Goal: Information Seeking & Learning: Learn about a topic

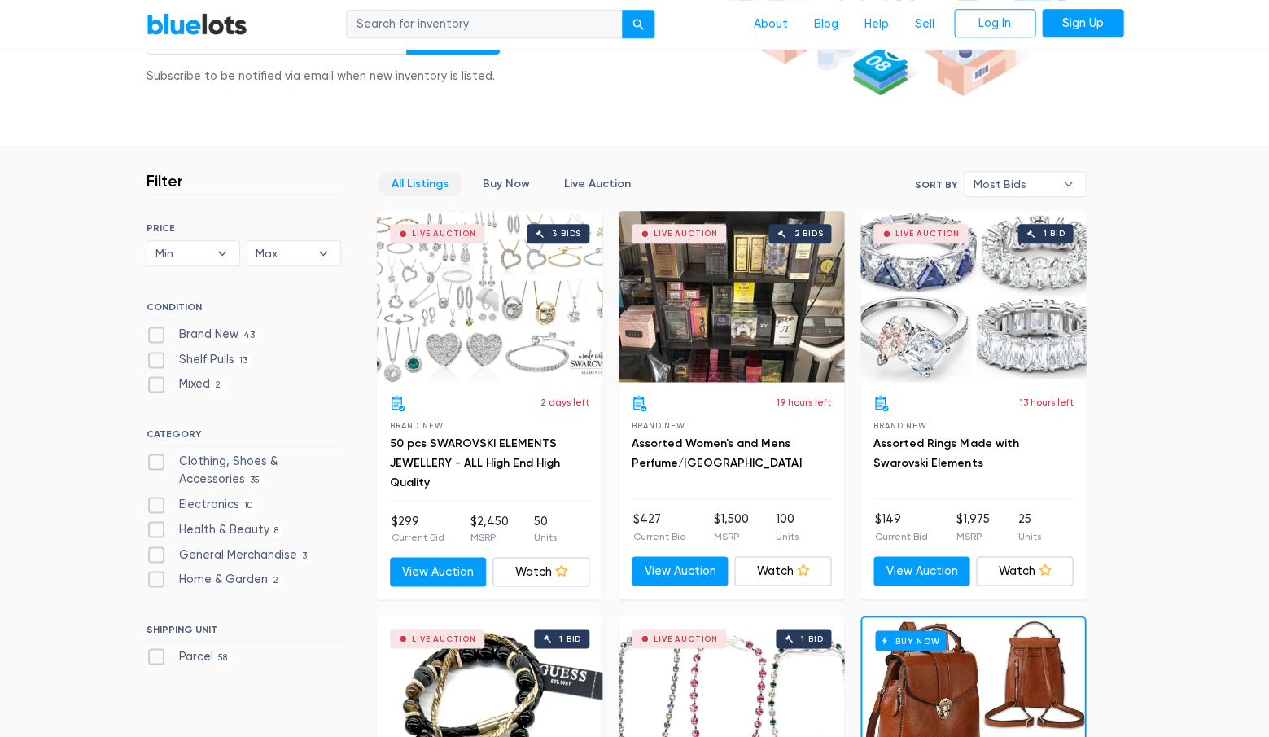
scroll to position [322, 0]
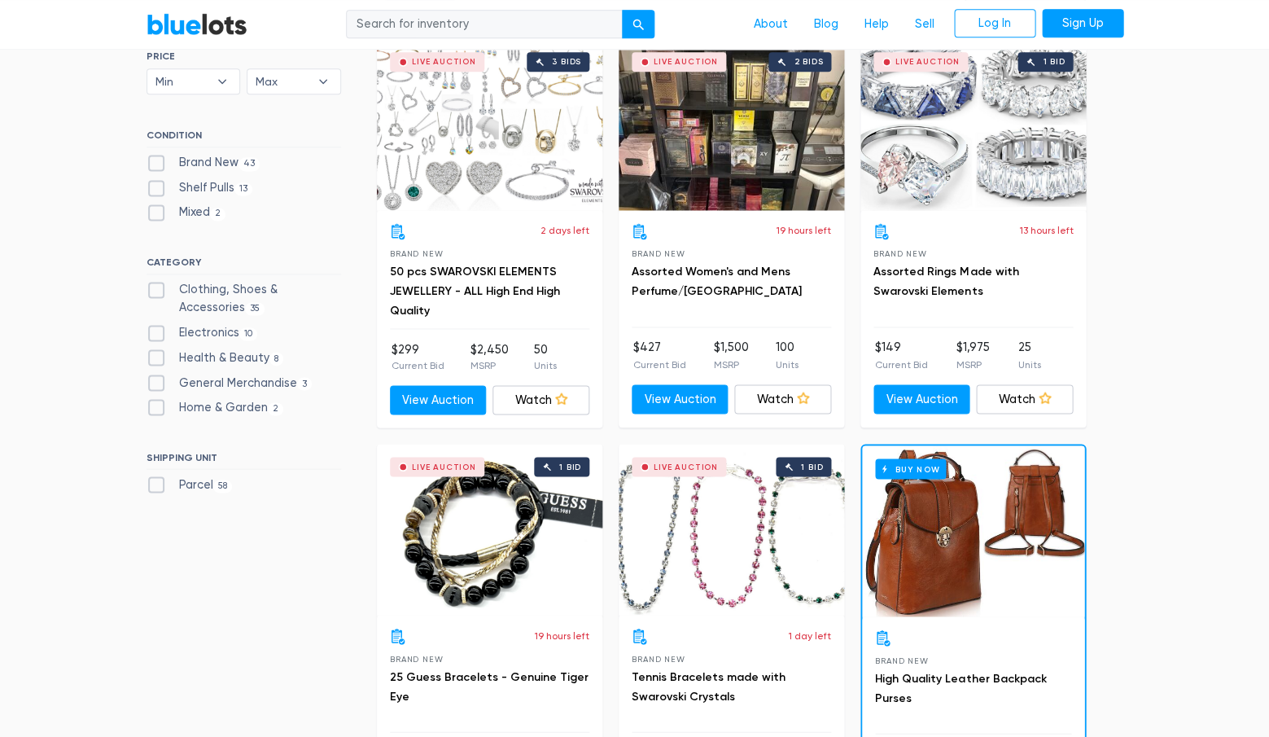
scroll to position [491, 0]
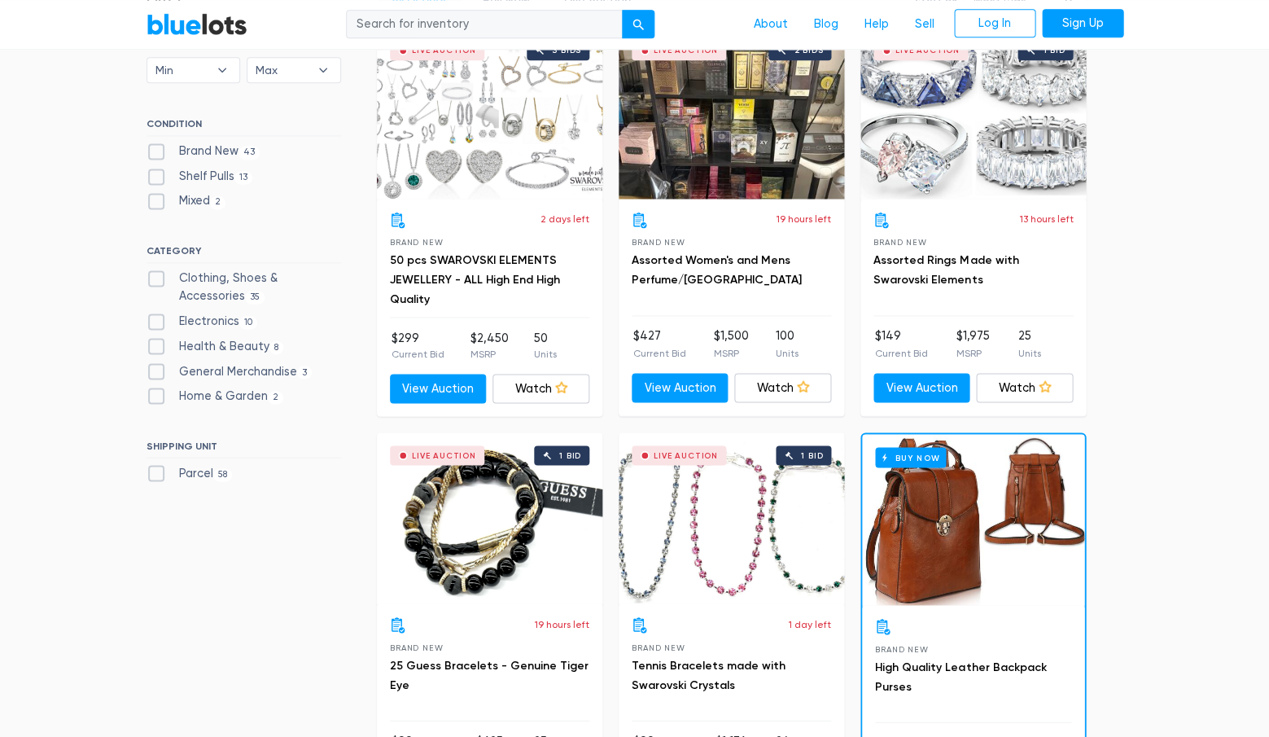
scroll to position [516, 0]
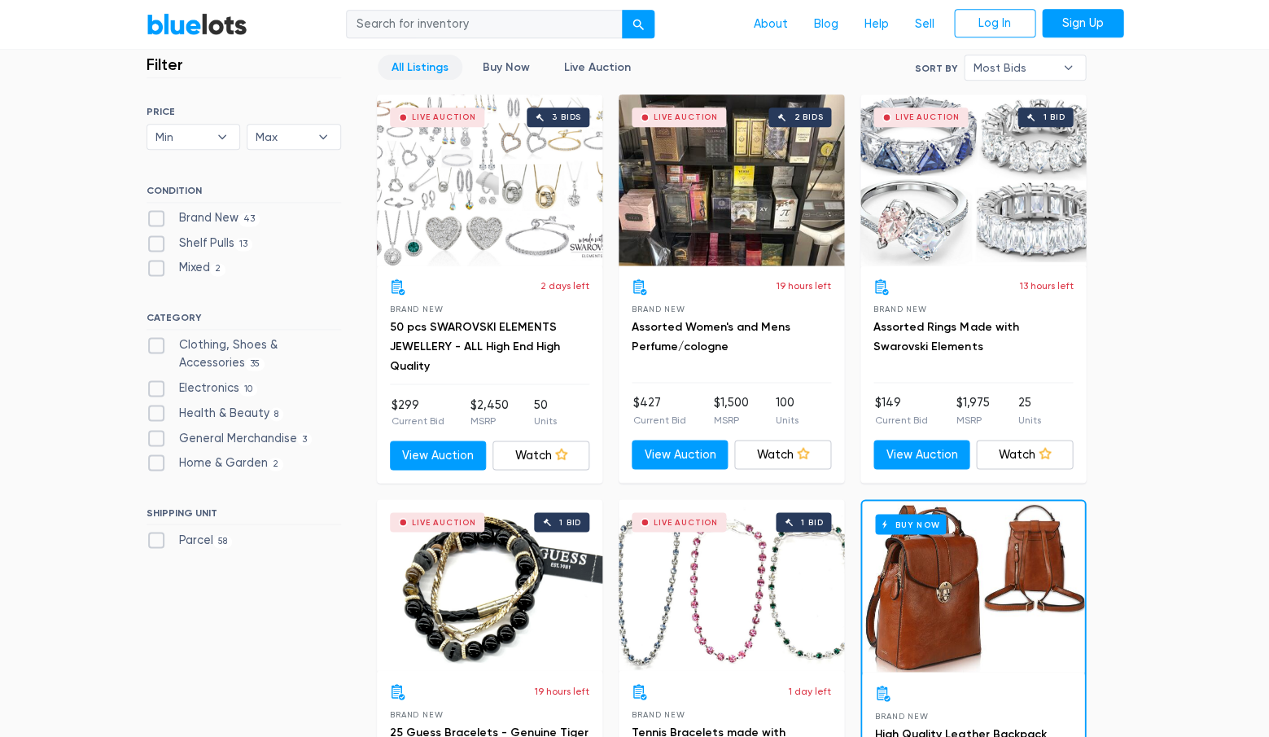
scroll to position [436, 0]
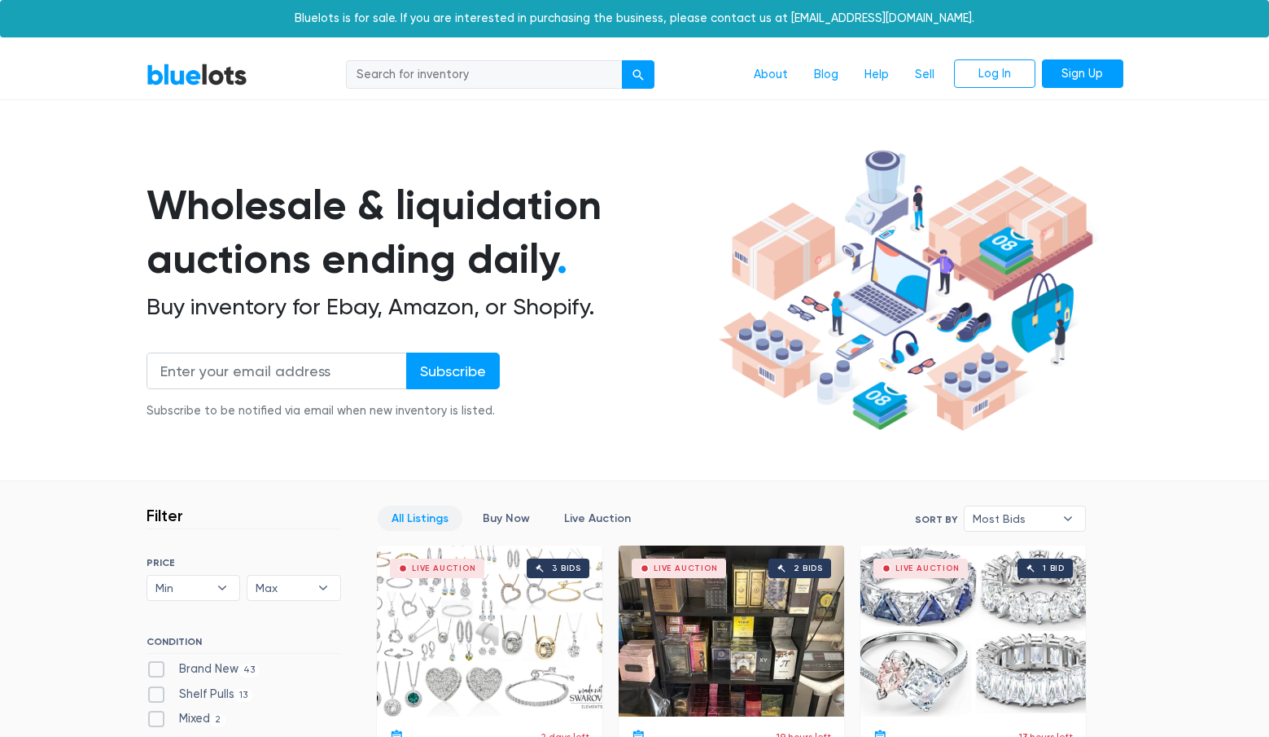
scroll to position [436, 0]
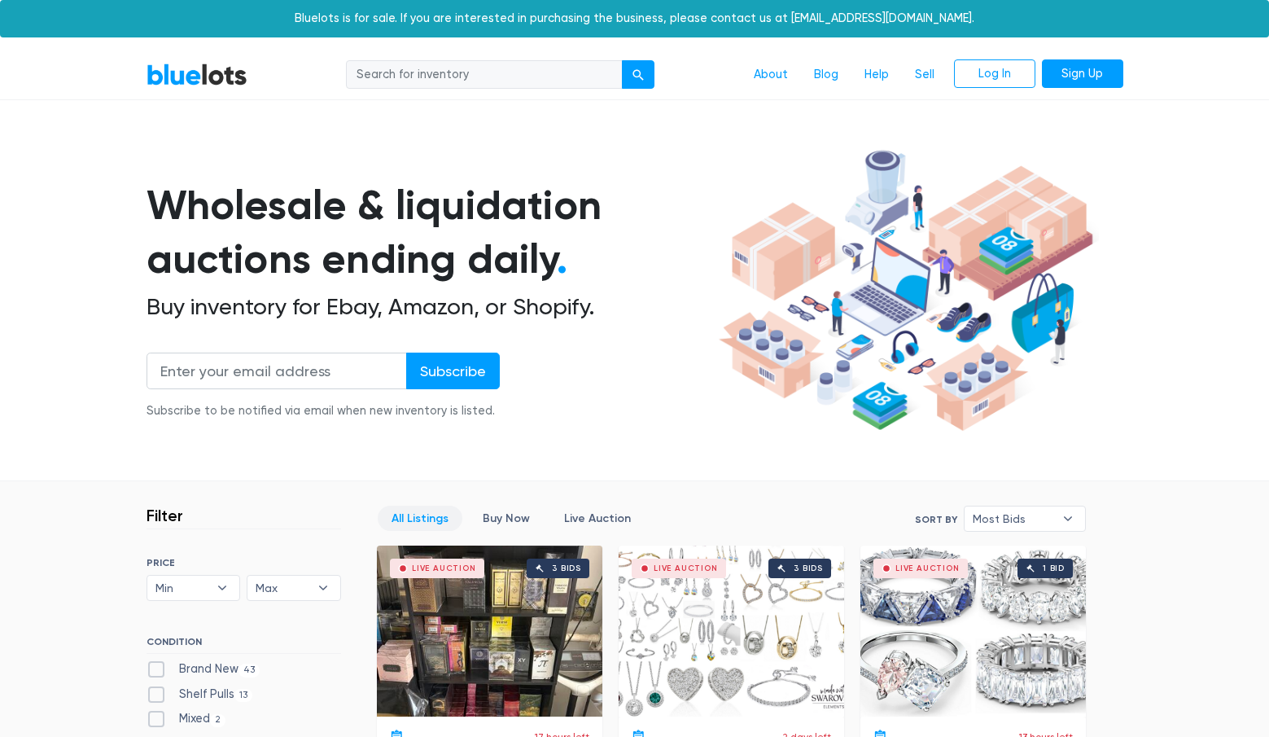
scroll to position [437, 0]
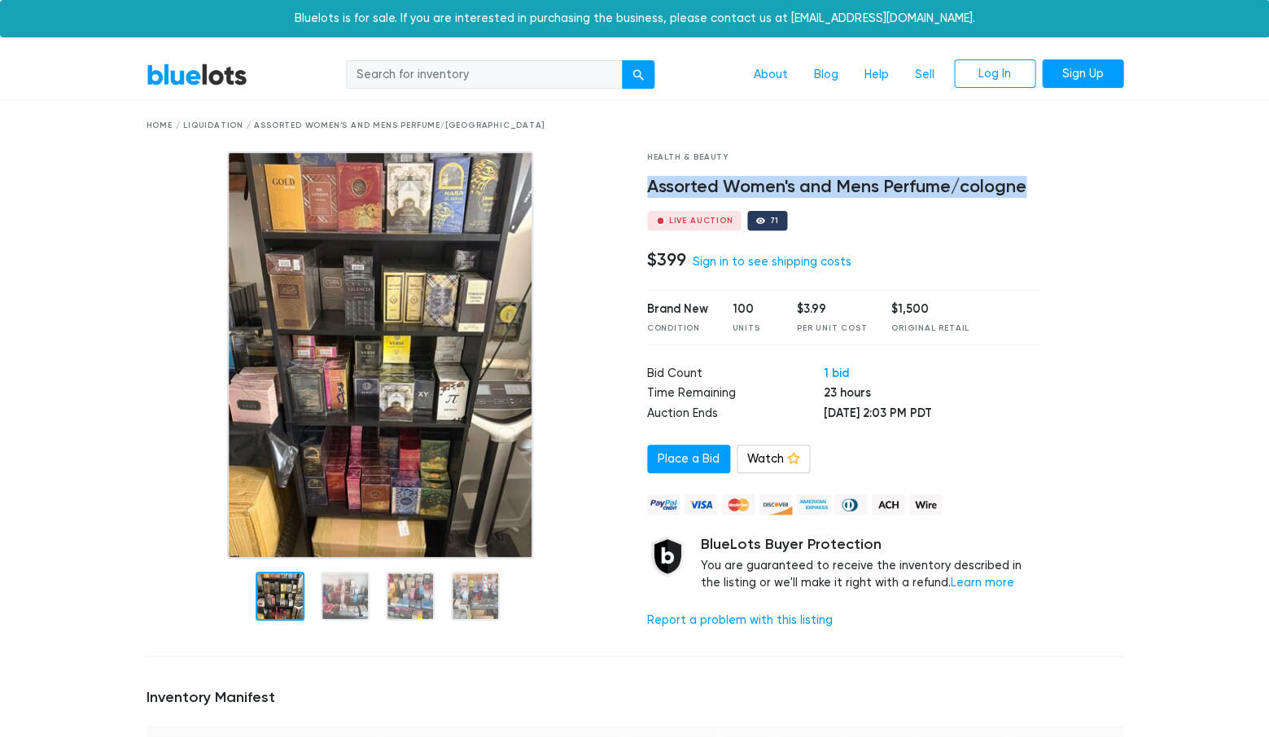
click at [396, 398] on img at bounding box center [380, 354] width 306 height 407
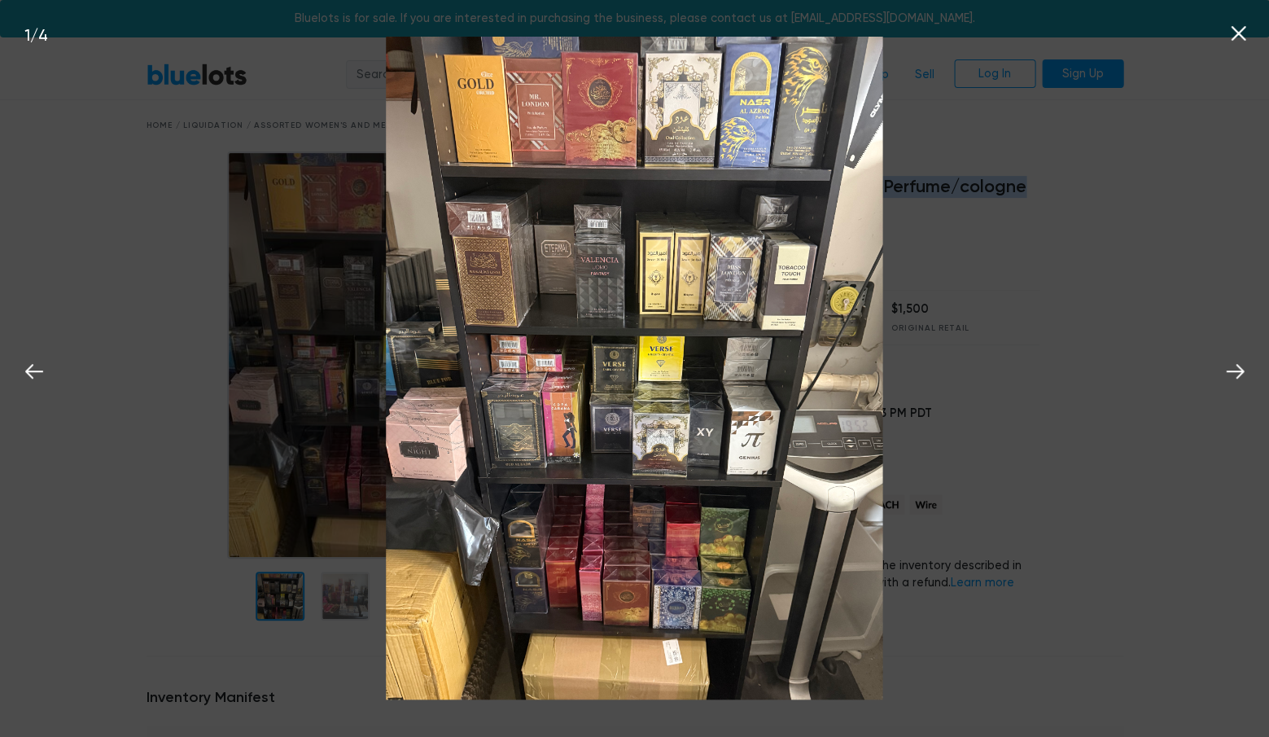
click at [396, 398] on img at bounding box center [634, 368] width 497 height 663
click at [338, 388] on div "1 / 4" at bounding box center [634, 368] width 1269 height 737
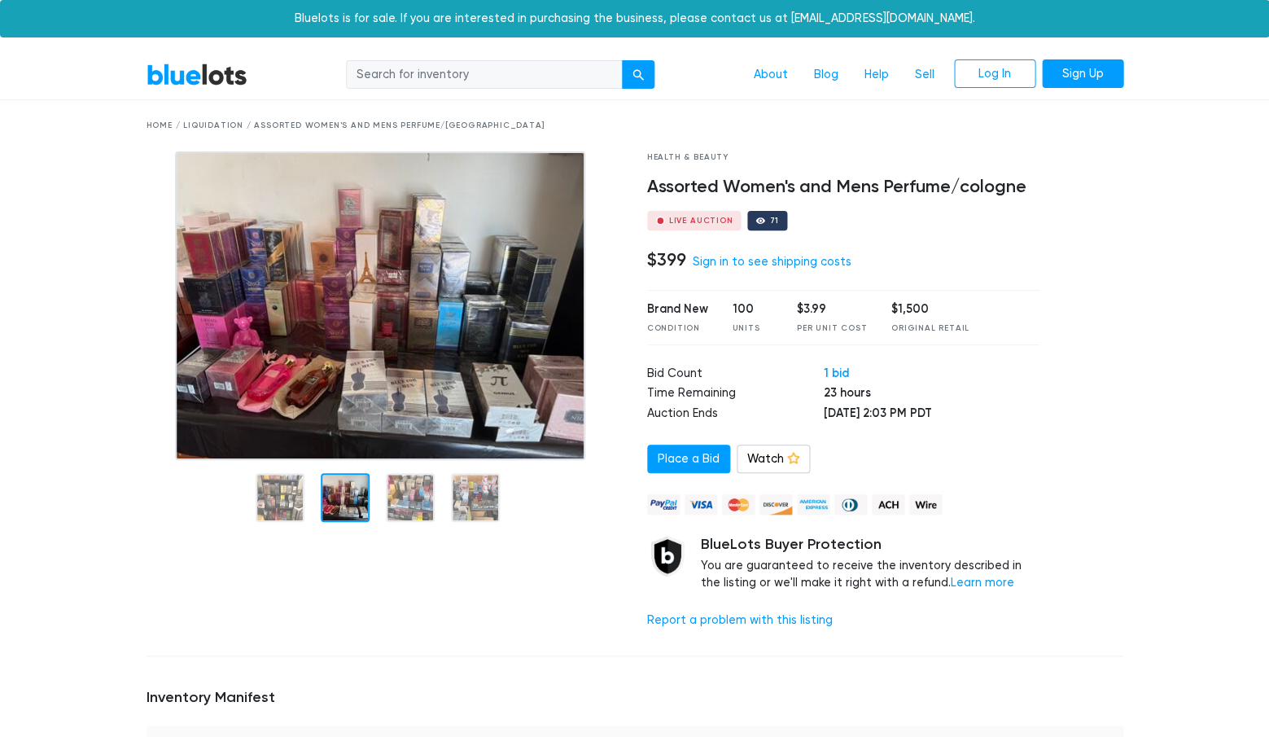
click at [347, 497] on div at bounding box center [345, 497] width 49 height 49
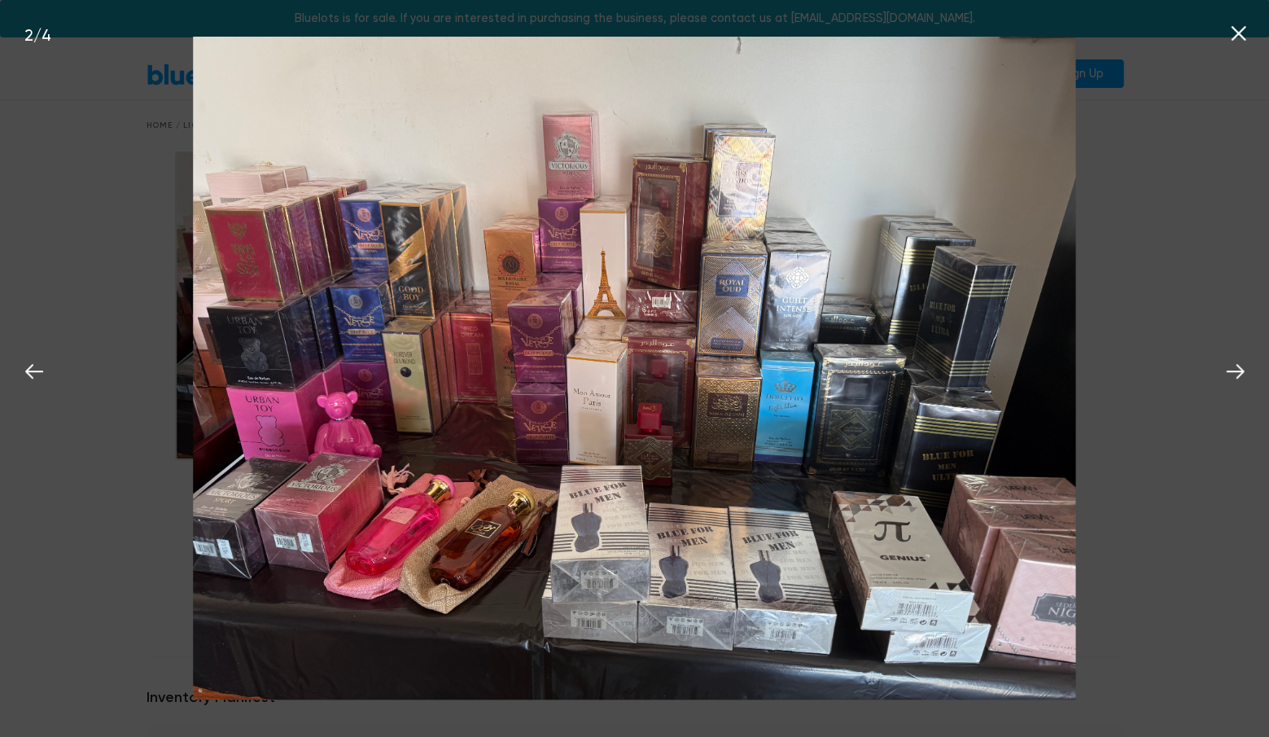
click at [156, 560] on div "2 / 4" at bounding box center [634, 368] width 1269 height 737
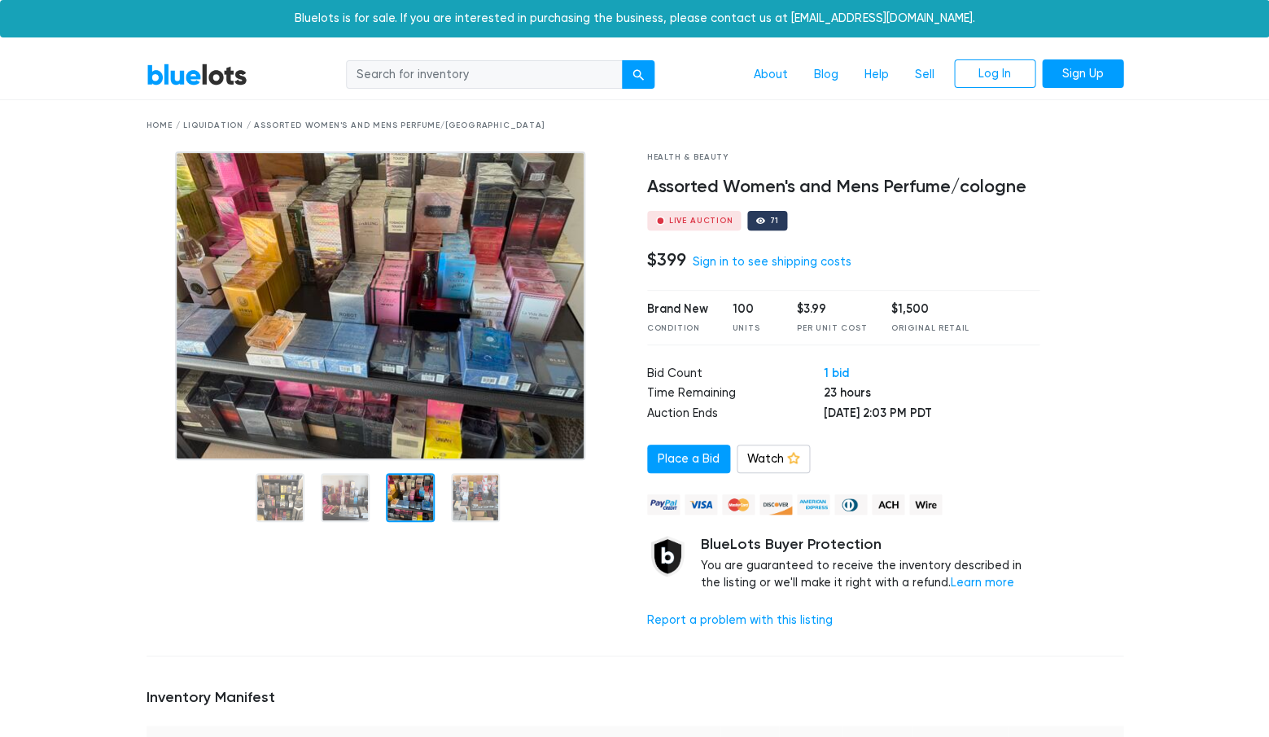
click at [406, 493] on div at bounding box center [410, 497] width 49 height 49
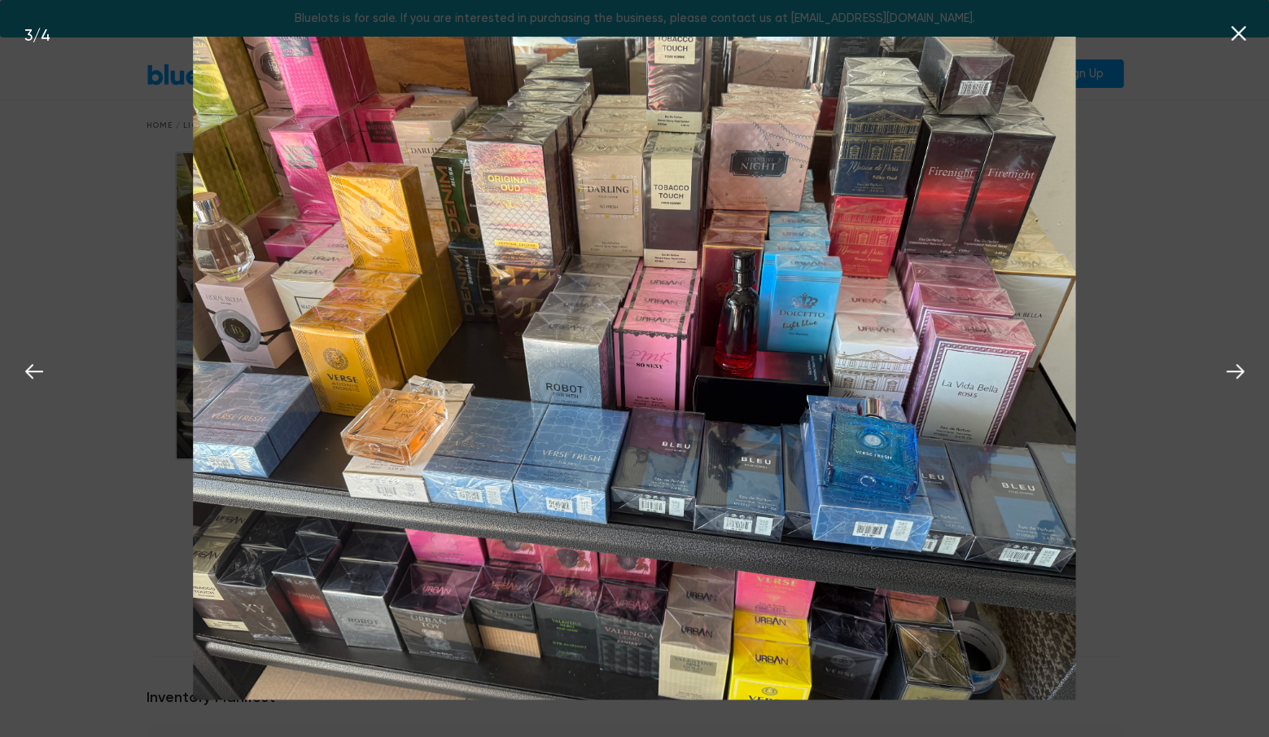
click at [179, 541] on div "3 / 4" at bounding box center [634, 368] width 1269 height 737
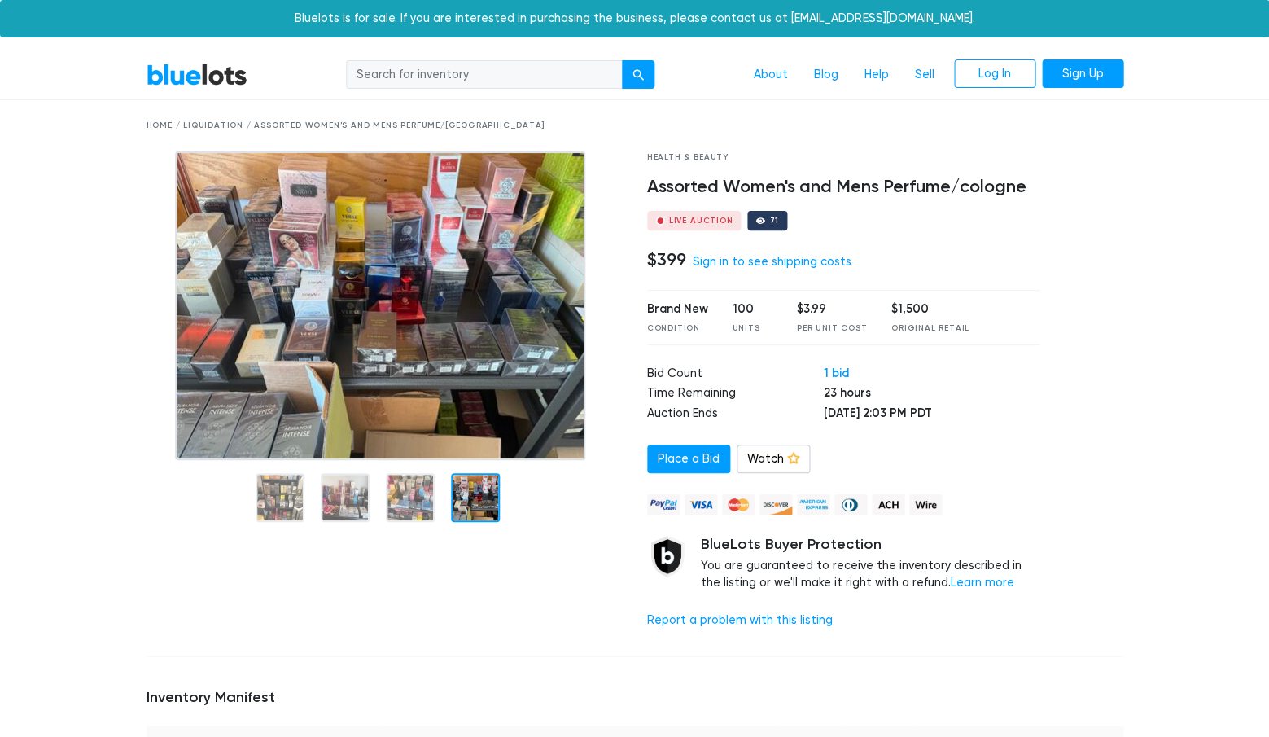
click at [483, 483] on div at bounding box center [475, 497] width 49 height 49
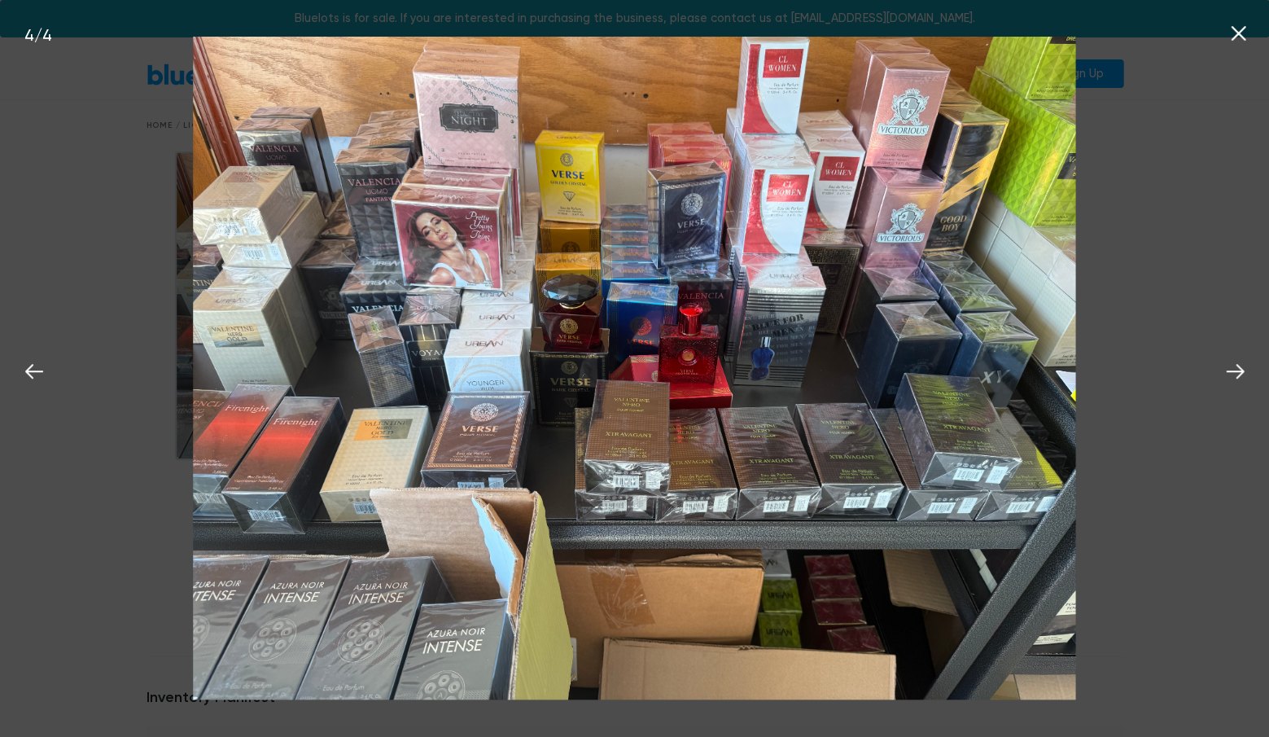
click at [107, 539] on div "4 / 4" at bounding box center [634, 368] width 1269 height 737
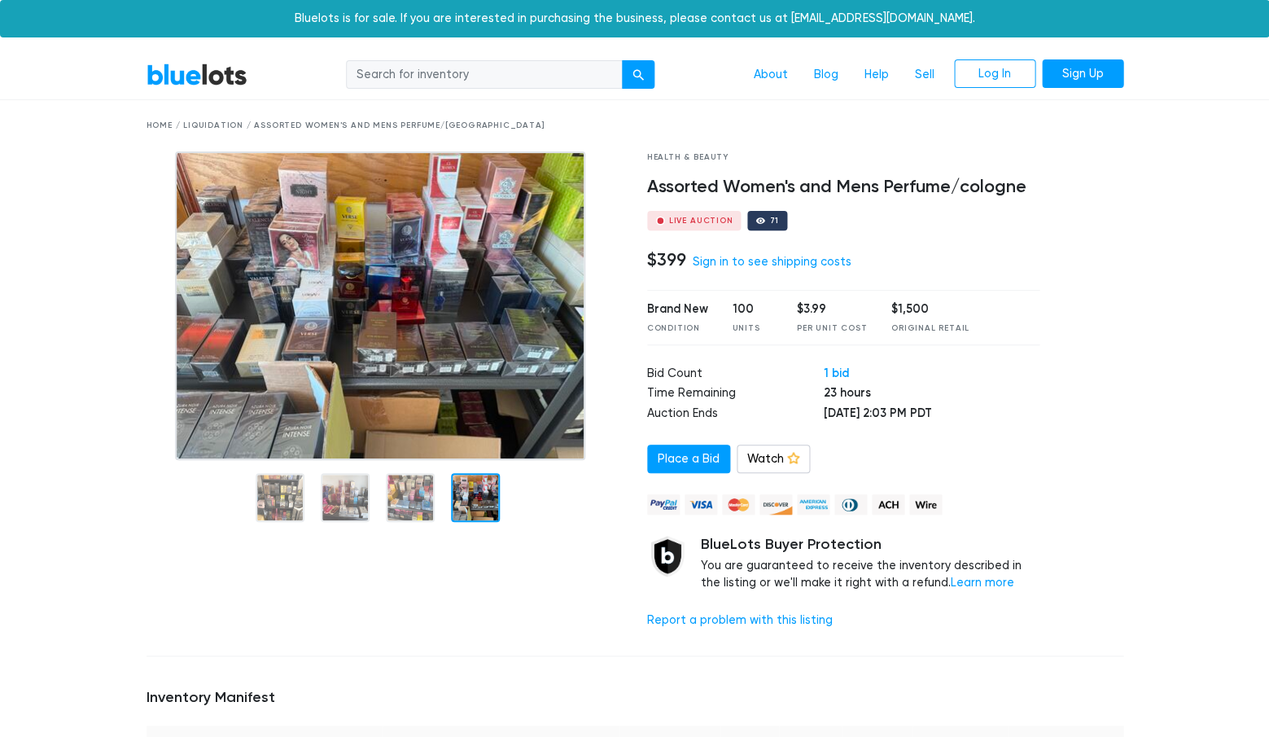
click at [481, 500] on div at bounding box center [475, 497] width 49 height 49
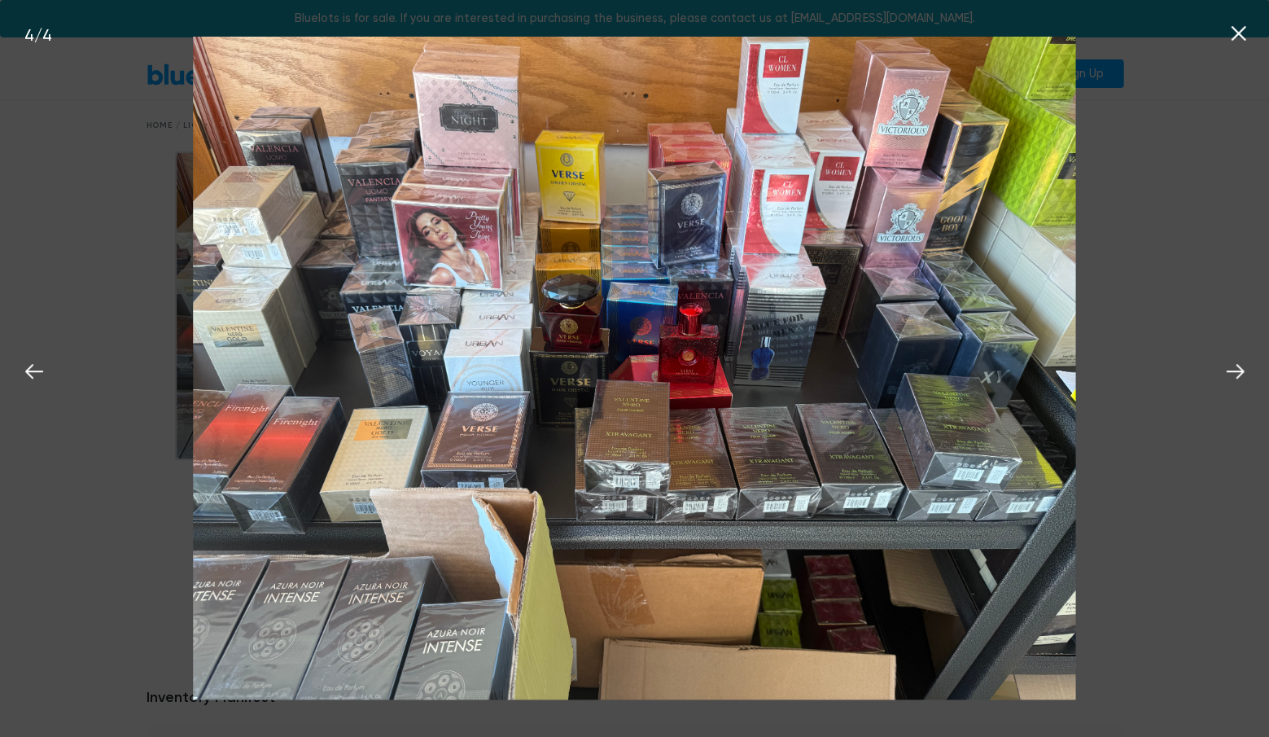
click at [103, 593] on div "4 / 4" at bounding box center [634, 368] width 1269 height 737
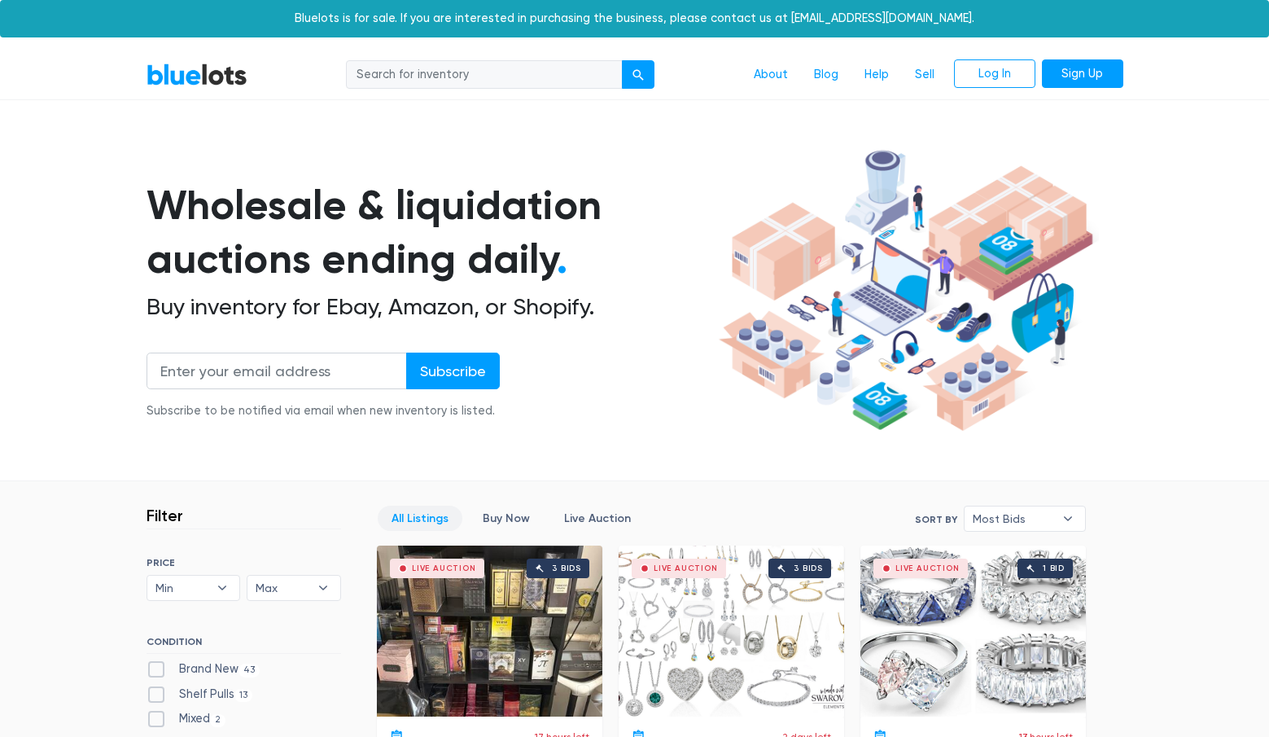
scroll to position [437, 0]
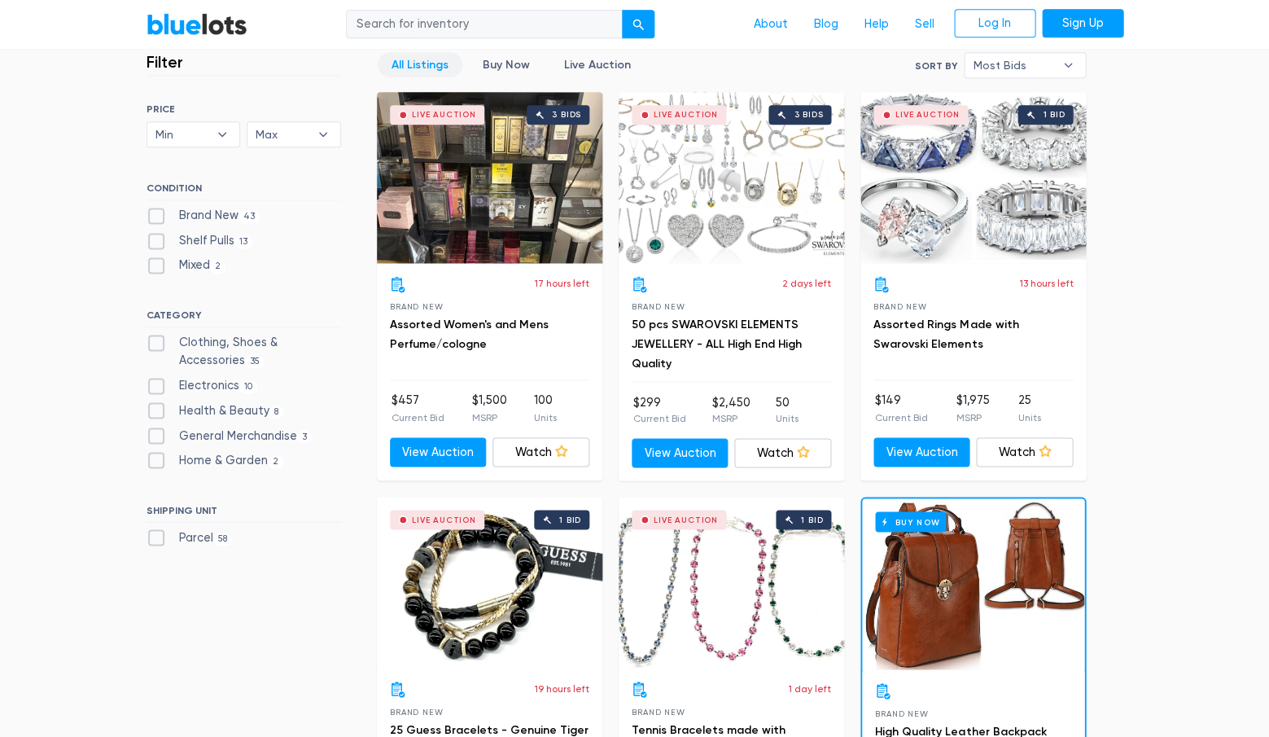
scroll to position [450, 0]
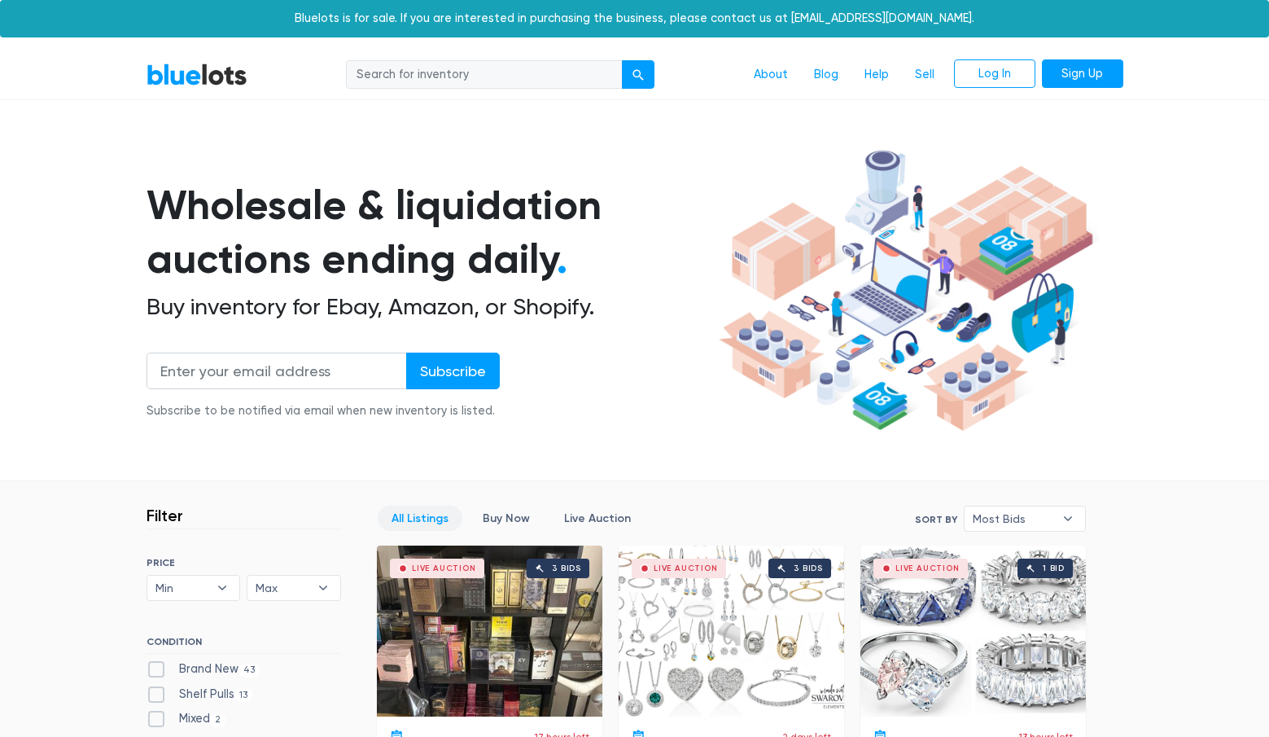
scroll to position [450, 0]
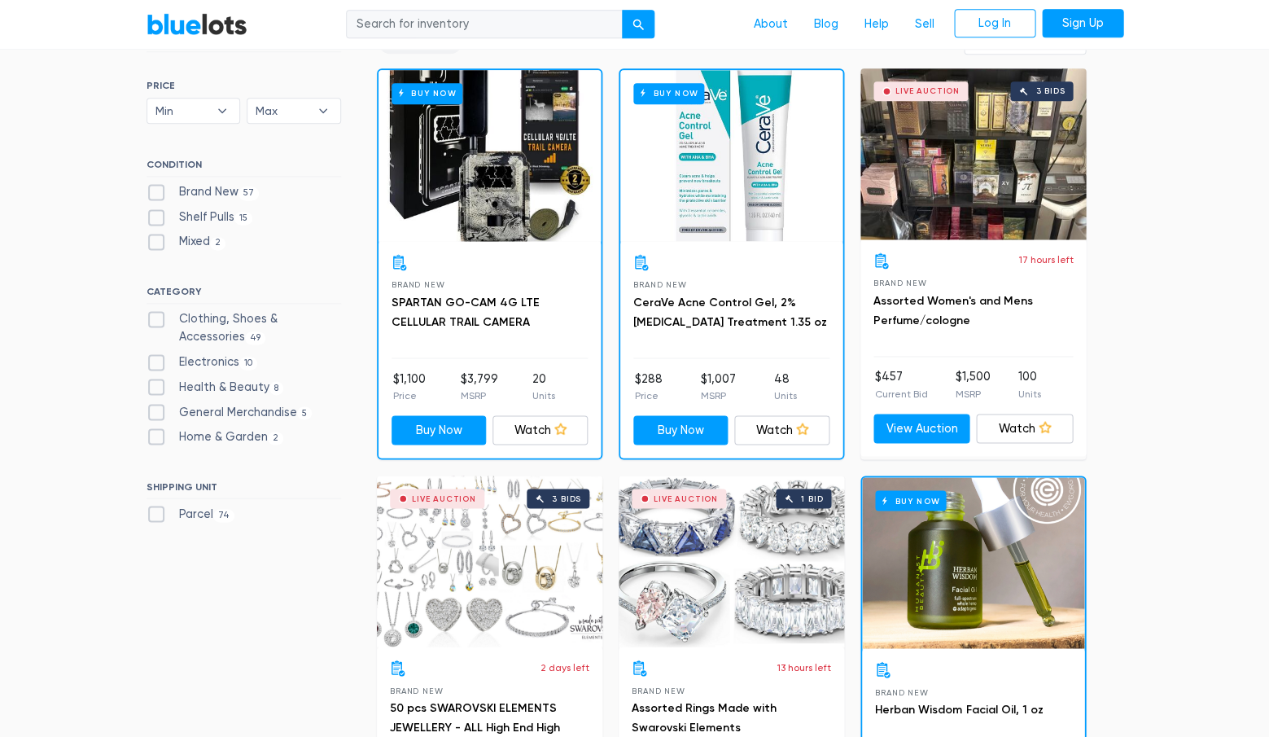
scroll to position [468, 0]
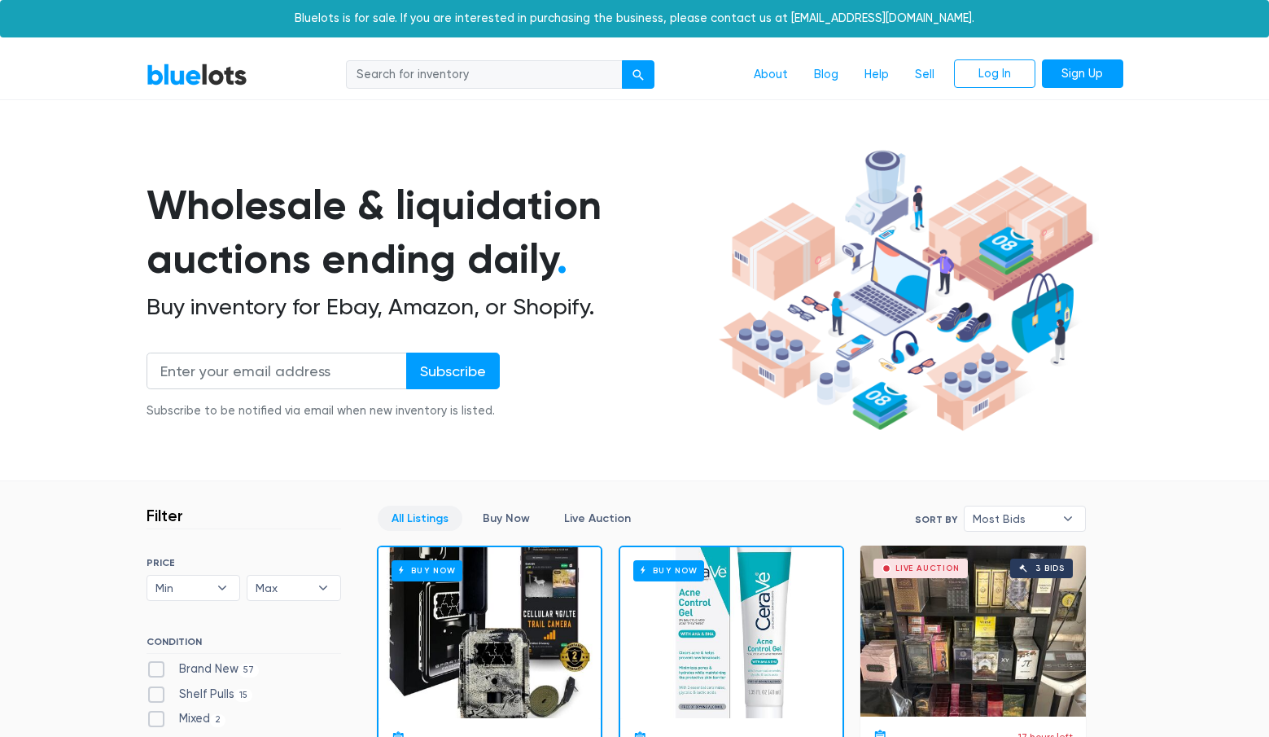
scroll to position [469, 0]
